Goal: Transaction & Acquisition: Purchase product/service

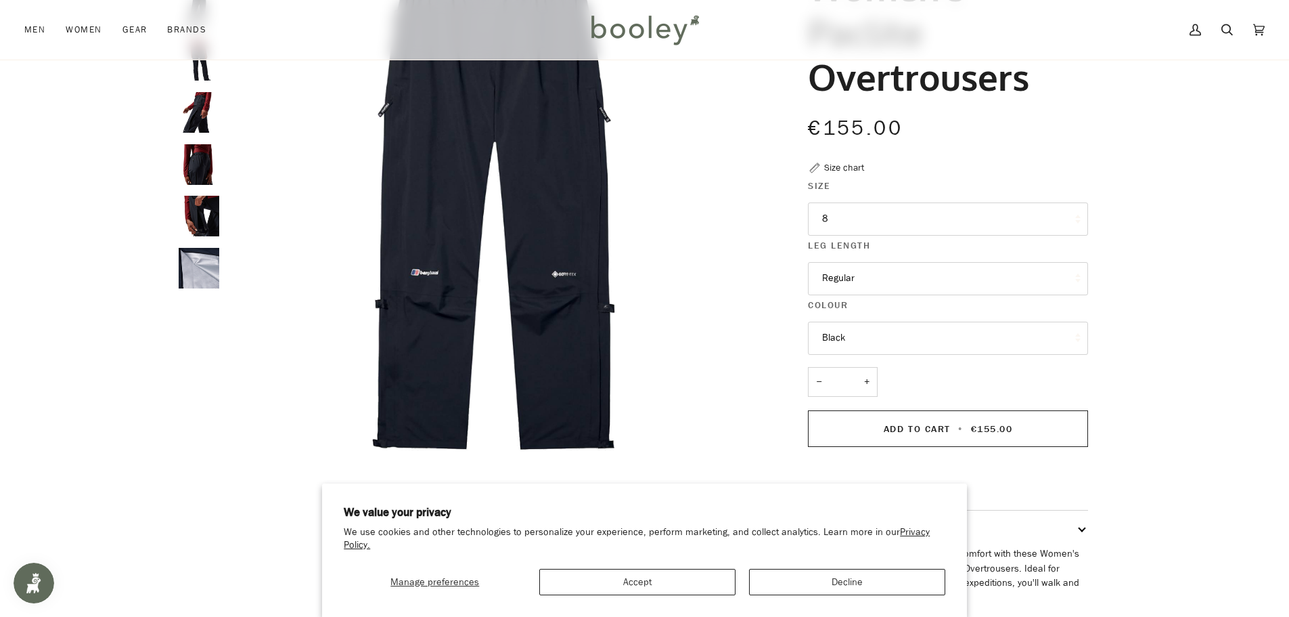
scroll to position [203, 0]
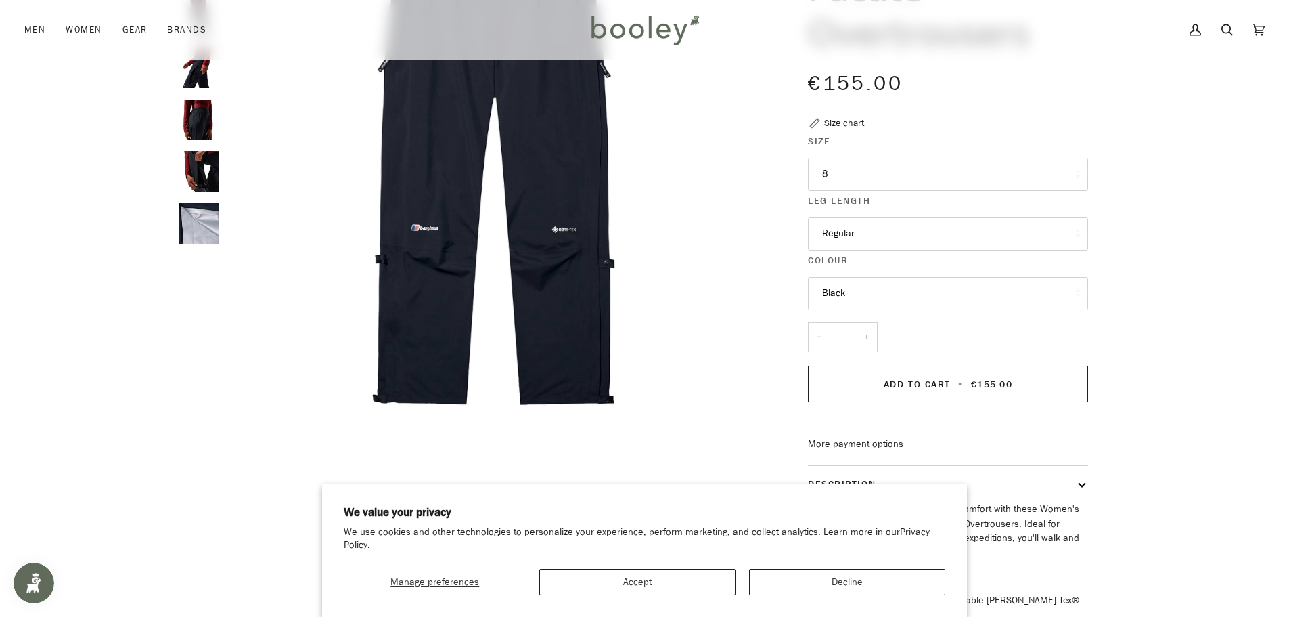
click at [918, 181] on button "8" at bounding box center [948, 174] width 280 height 33
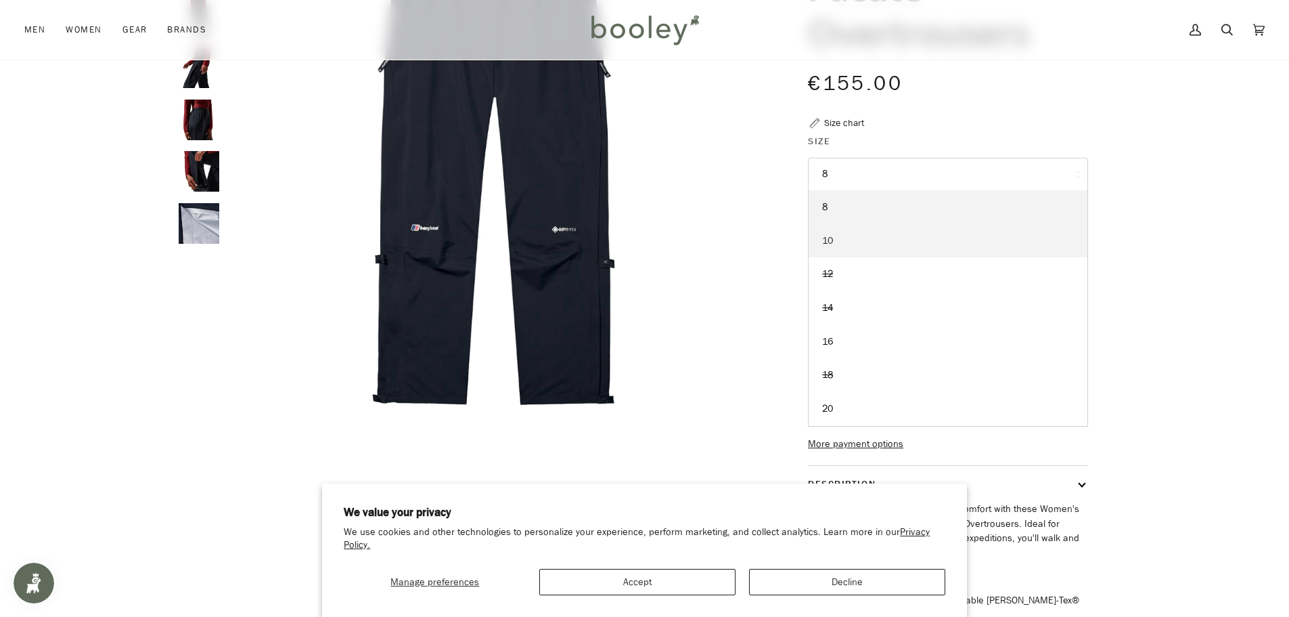
click at [917, 244] on link "10" at bounding box center [948, 241] width 279 height 34
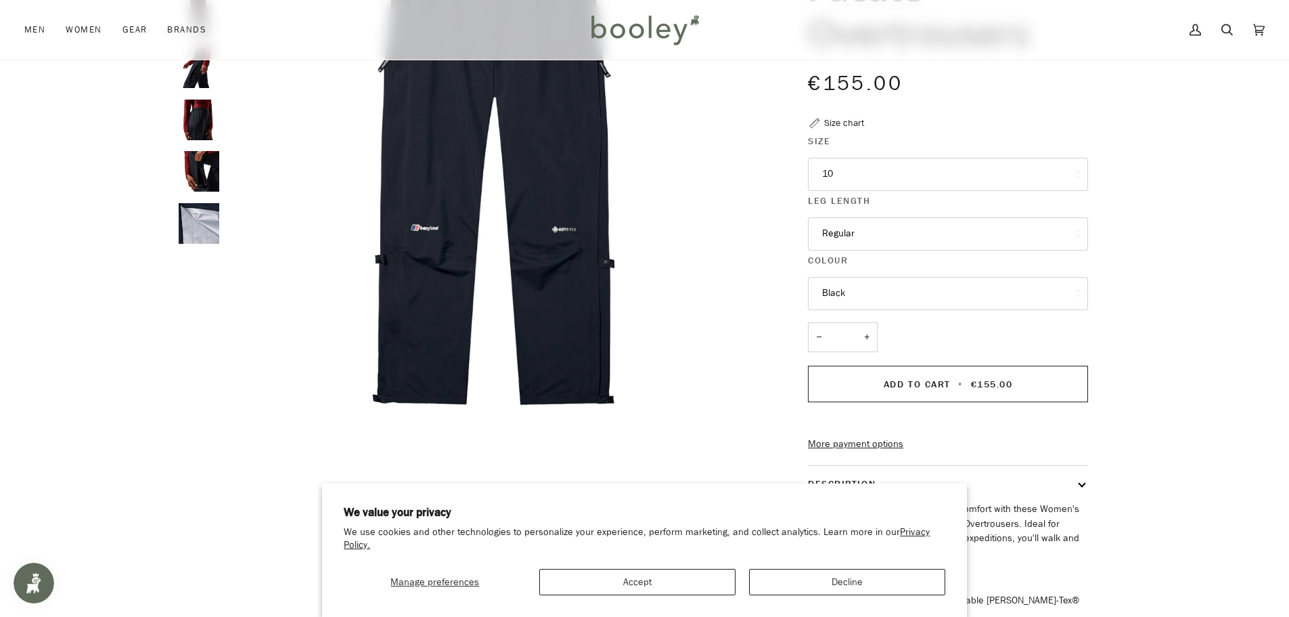
click at [1198, 263] on div "Zoom Zoom" at bounding box center [644, 317] width 1289 height 850
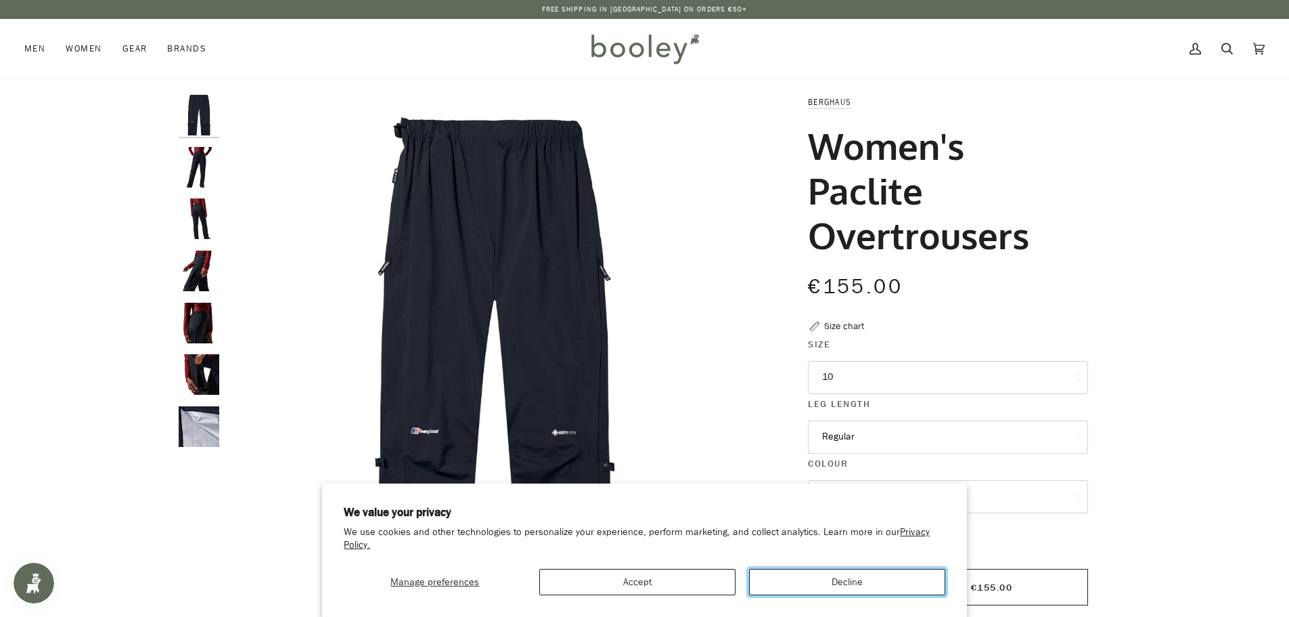
click at [802, 588] on button "Decline" at bounding box center [847, 581] width 196 height 26
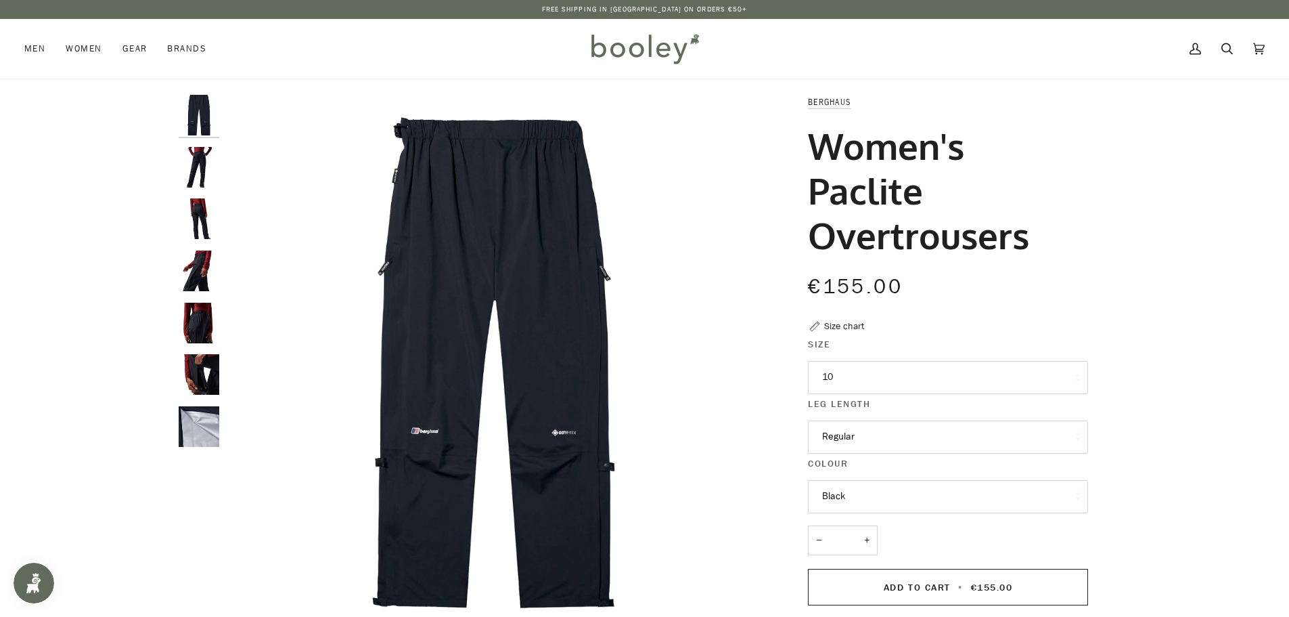
click at [200, 172] on img "Berghaus Women's Paclite Overtrousers - Booley Galway" at bounding box center [199, 167] width 41 height 41
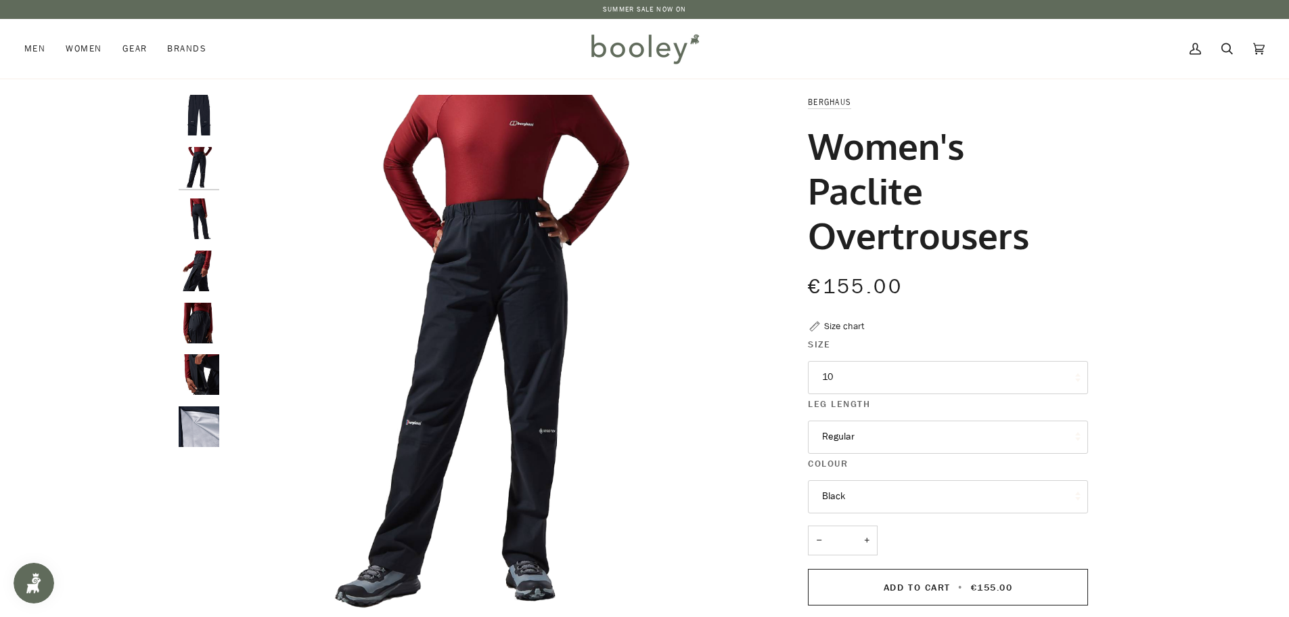
click at [197, 215] on img "Berghaus Women's Paclite Overtrousers - Booley Galway" at bounding box center [199, 218] width 41 height 41
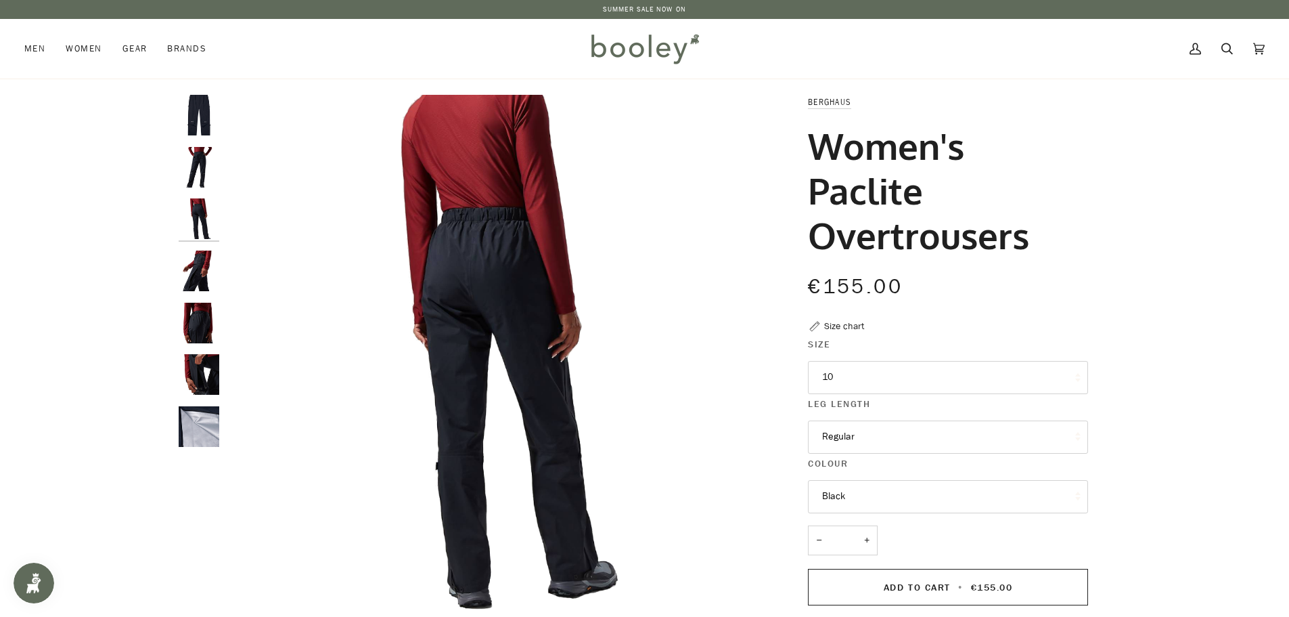
click at [202, 272] on img "Berghaus Women's Paclite Overtrousers - Booley Galway" at bounding box center [199, 270] width 41 height 41
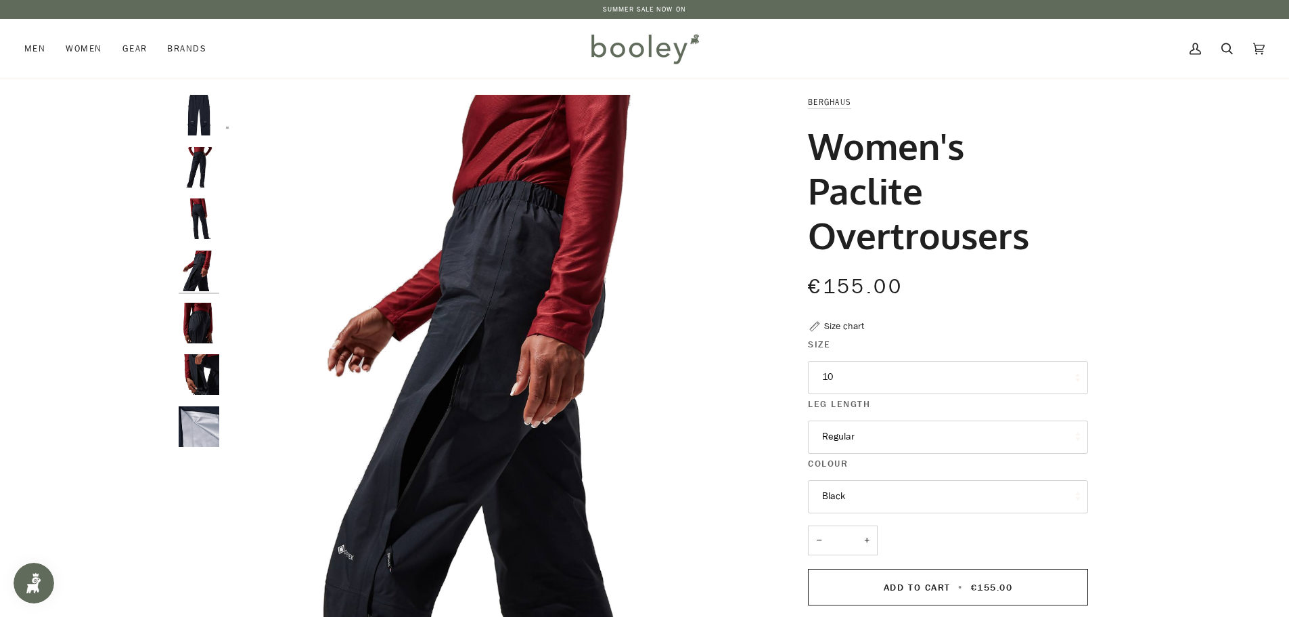
click at [193, 325] on img "Berghaus Women's Paclite Overtrousers - Booley Galway" at bounding box center [199, 323] width 41 height 41
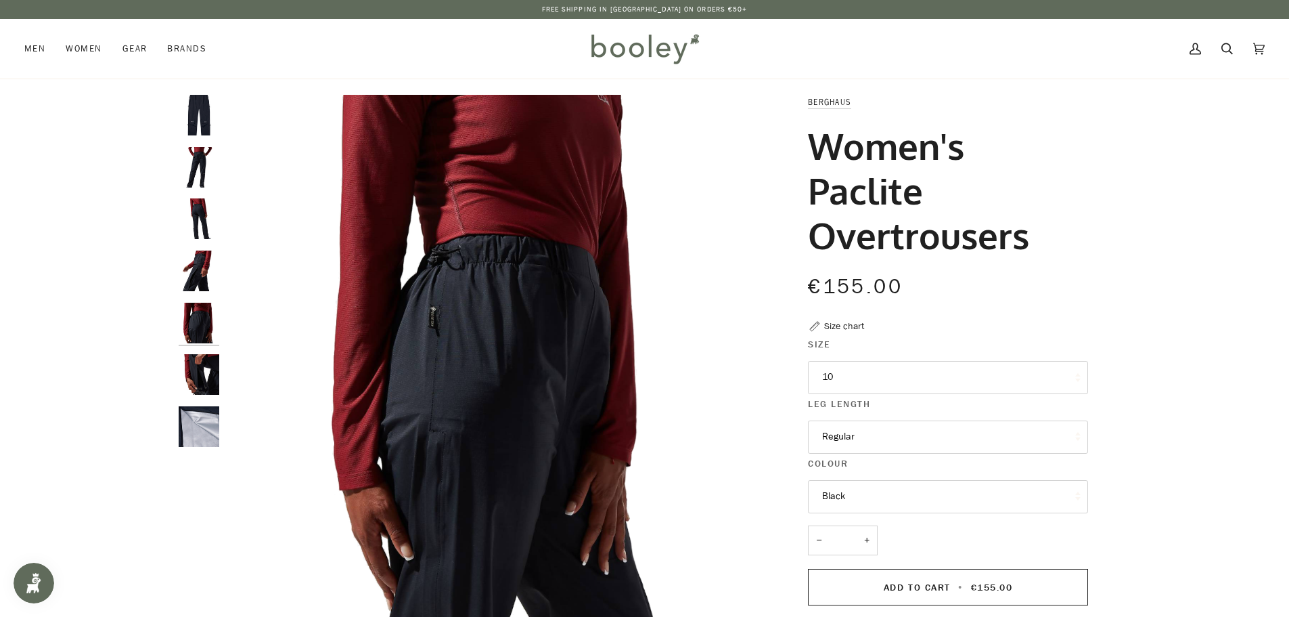
click at [209, 384] on img "Berghaus Women's Paclite Overtrousers - Booley Galway" at bounding box center [199, 374] width 41 height 41
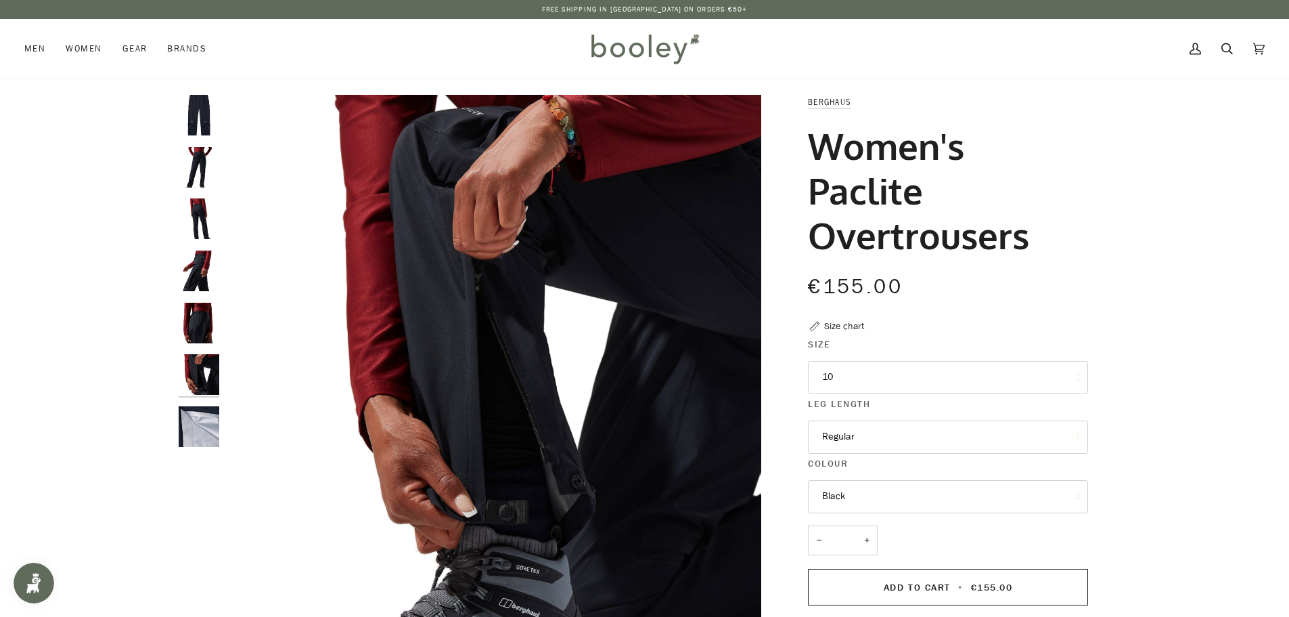
click at [206, 434] on img "Women's Paclite Overtrousers" at bounding box center [199, 426] width 41 height 41
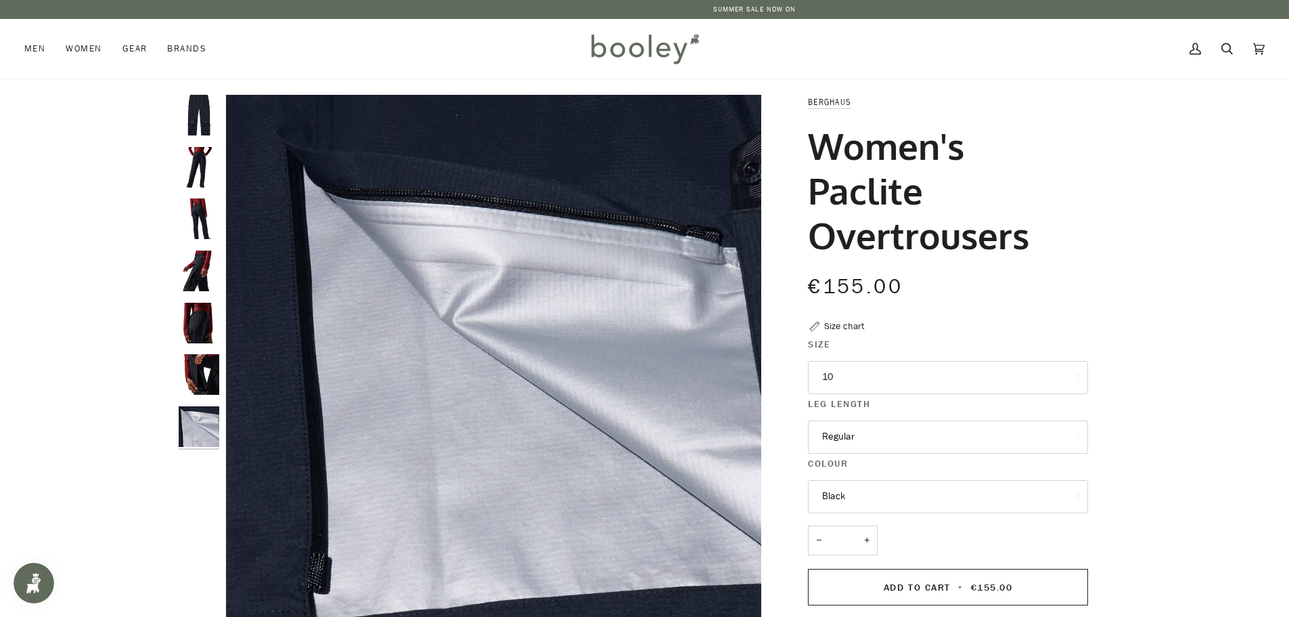
click at [1173, 286] on div "Zoom Zoom" at bounding box center [644, 520] width 1289 height 850
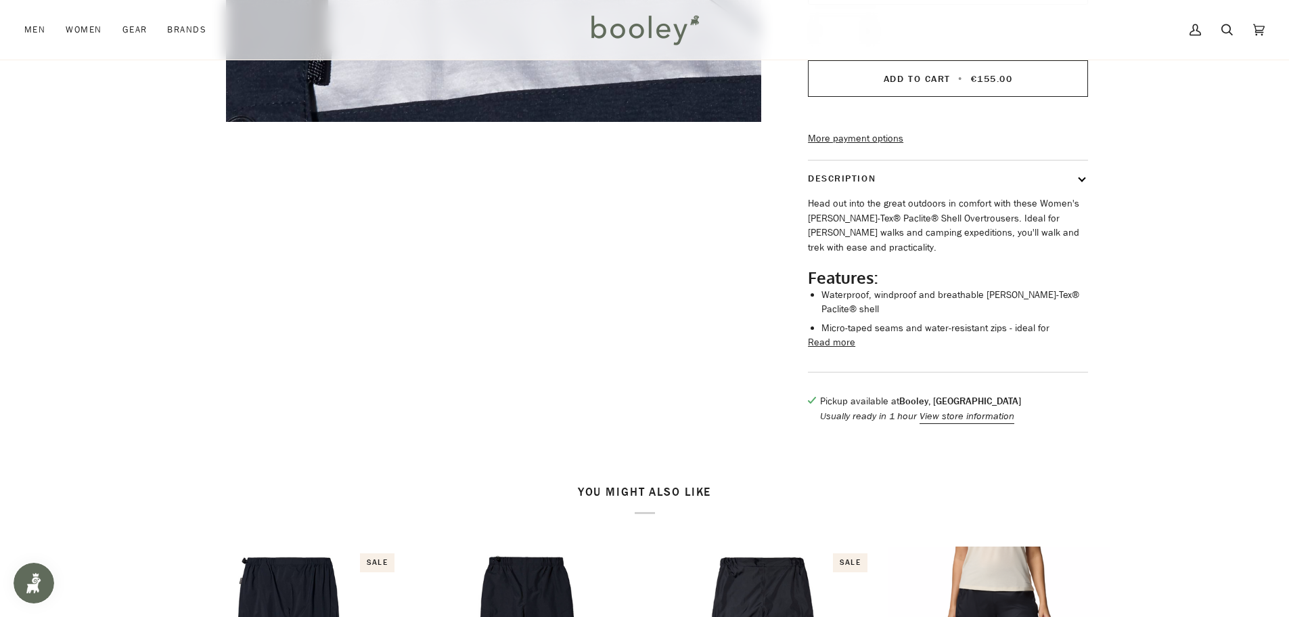
scroll to position [541, 0]
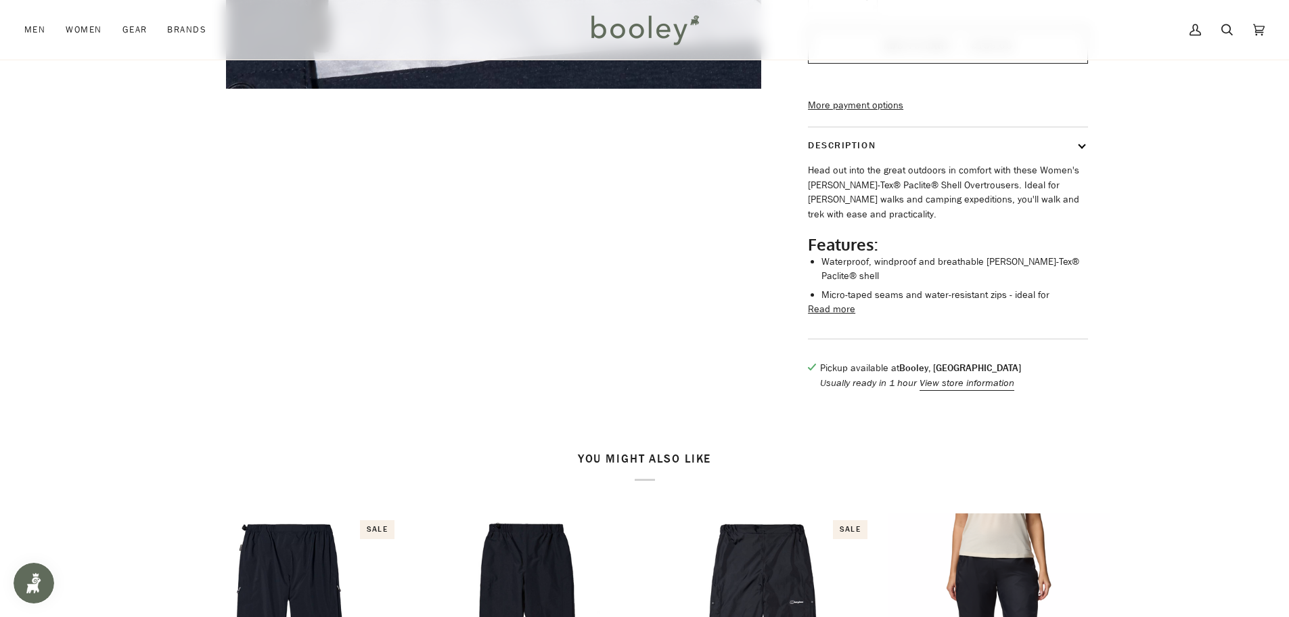
click at [839, 307] on button "Read more" at bounding box center [831, 309] width 47 height 15
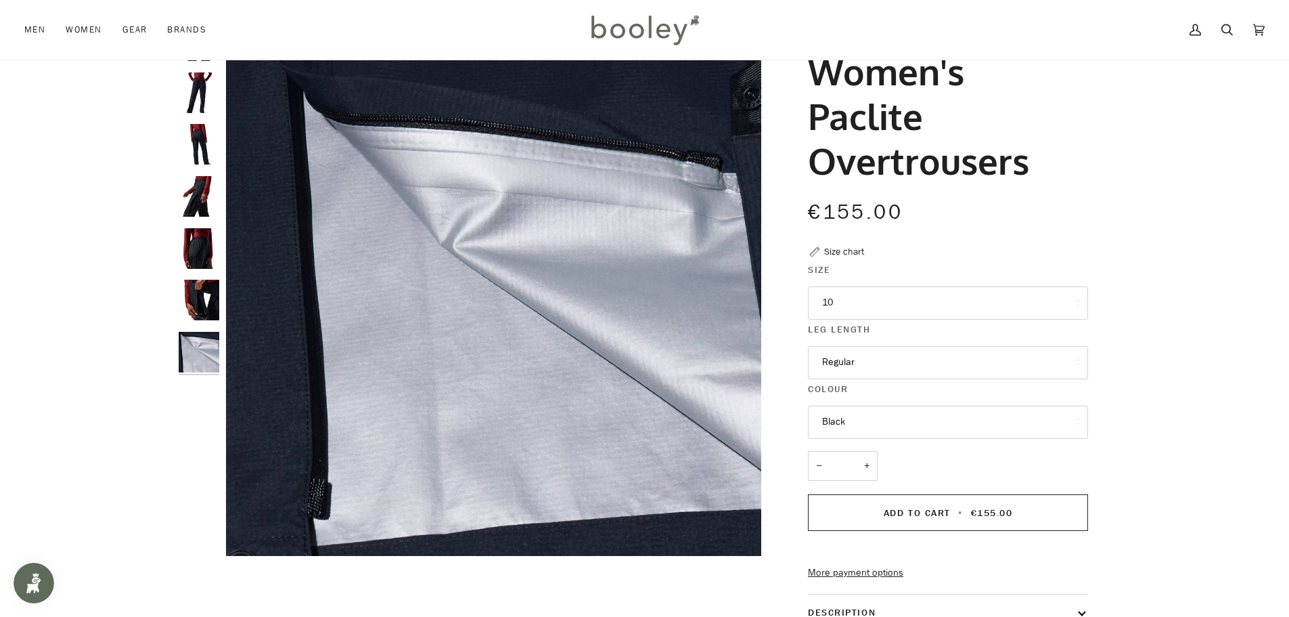
scroll to position [0, 0]
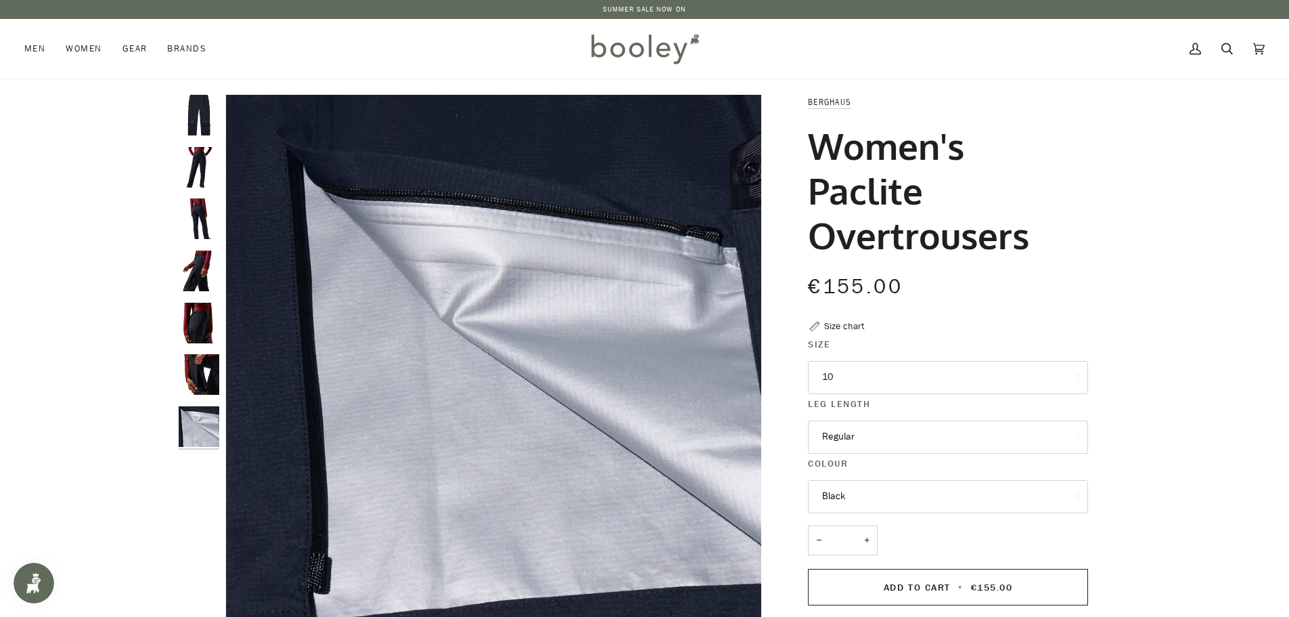
click at [992, 364] on button "10" at bounding box center [948, 377] width 280 height 33
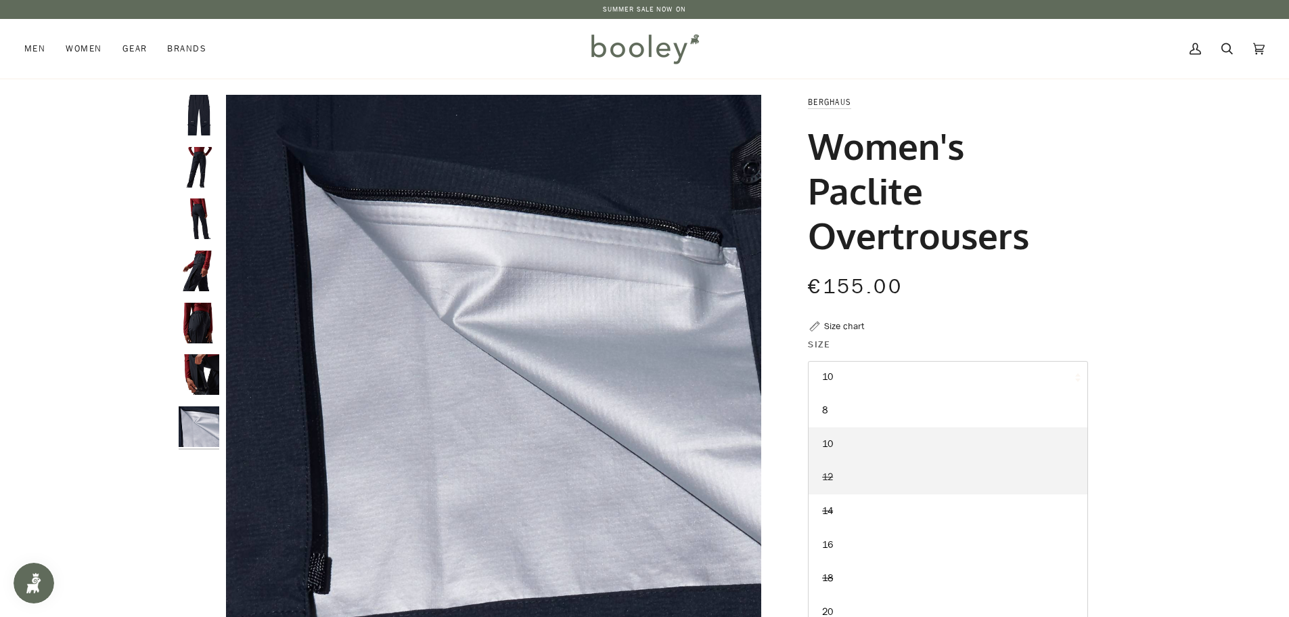
click at [941, 472] on link "12" at bounding box center [948, 477] width 279 height 34
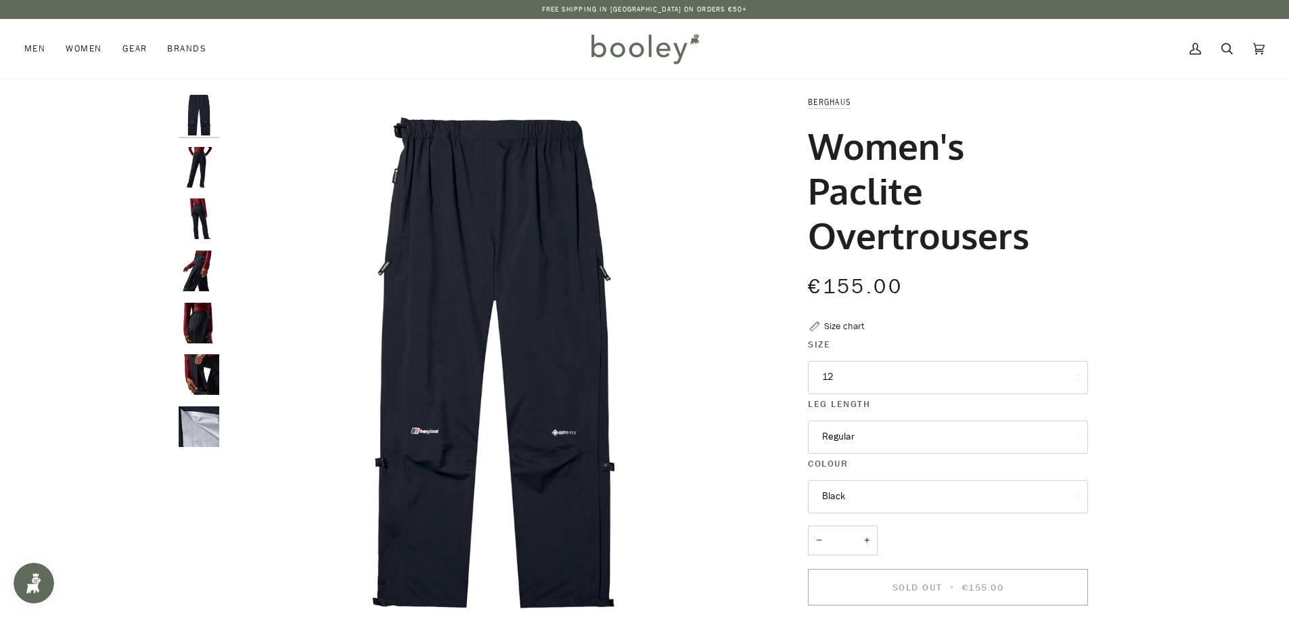
click at [1167, 334] on div "Zoom Zoom" at bounding box center [644, 574] width 1289 height 958
